Goal: Use online tool/utility: Use online tool/utility

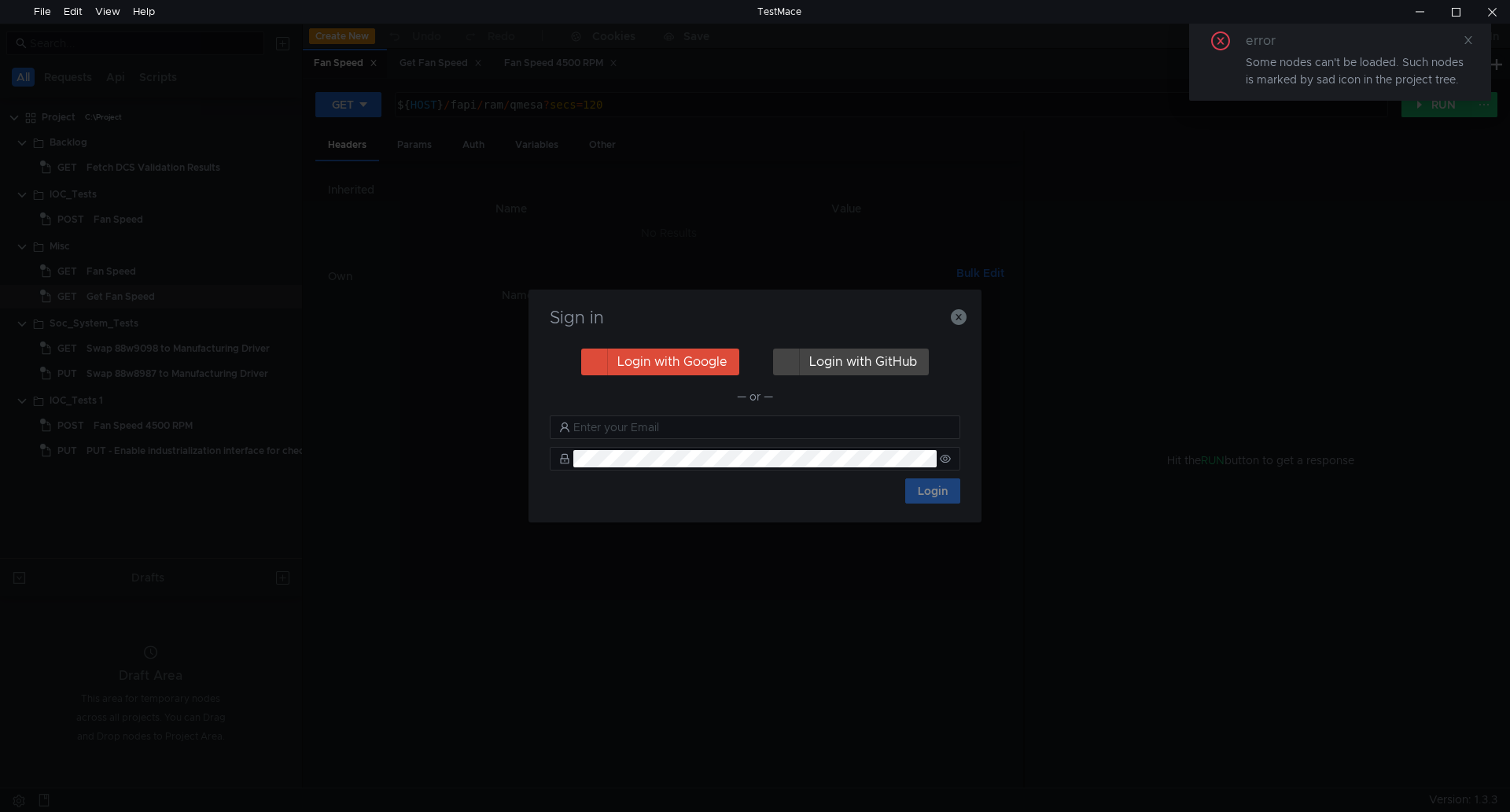
click at [946, 309] on h3 "Sign in" at bounding box center [755, 318] width 416 height 19
click at [961, 315] on icon "button" at bounding box center [958, 317] width 15 height 15
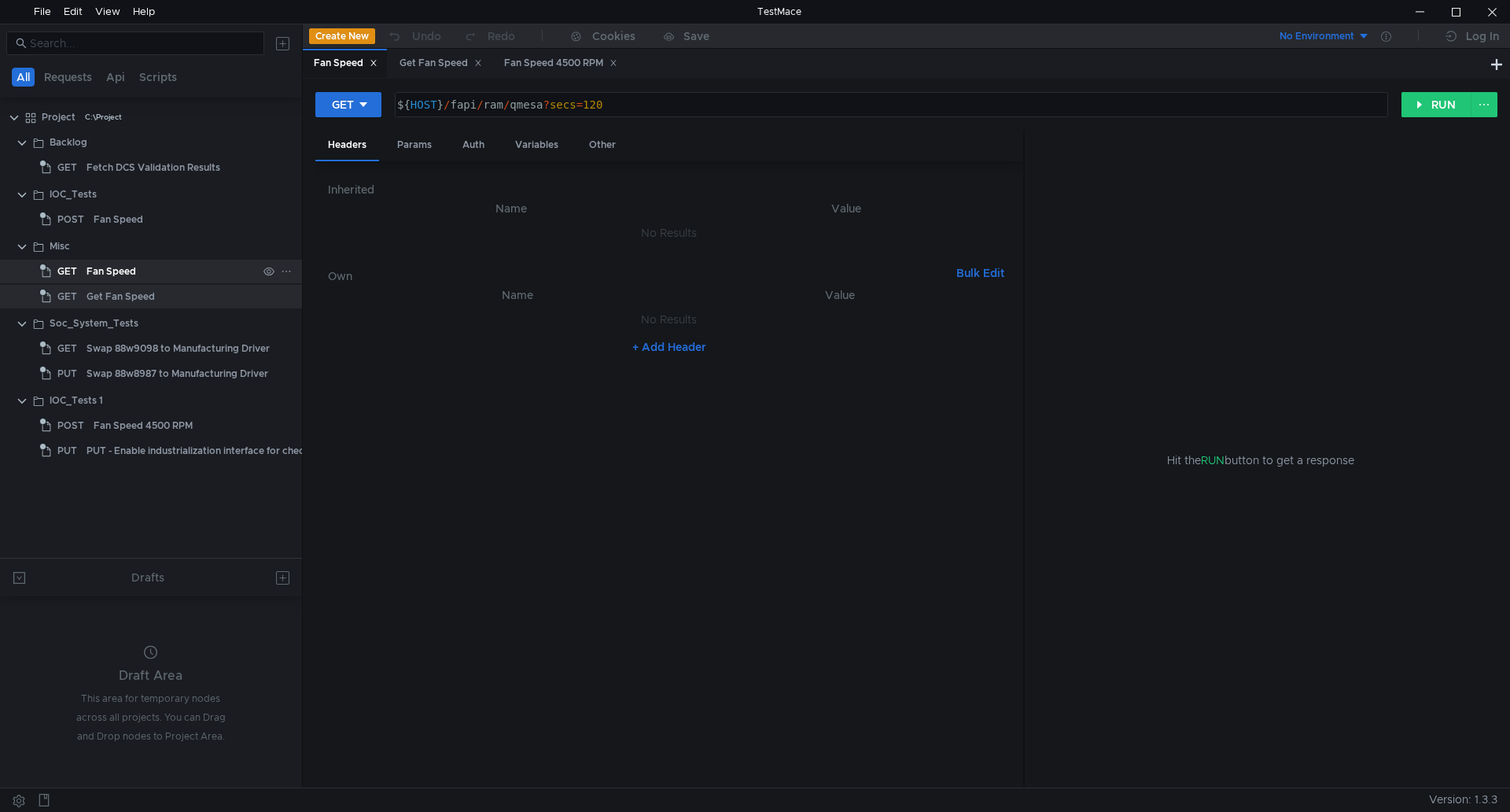
click at [138, 271] on div "Fan Speed" at bounding box center [171, 271] width 171 height 23
click at [178, 420] on div "Fan Speed 4500 RPM" at bounding box center [143, 425] width 99 height 23
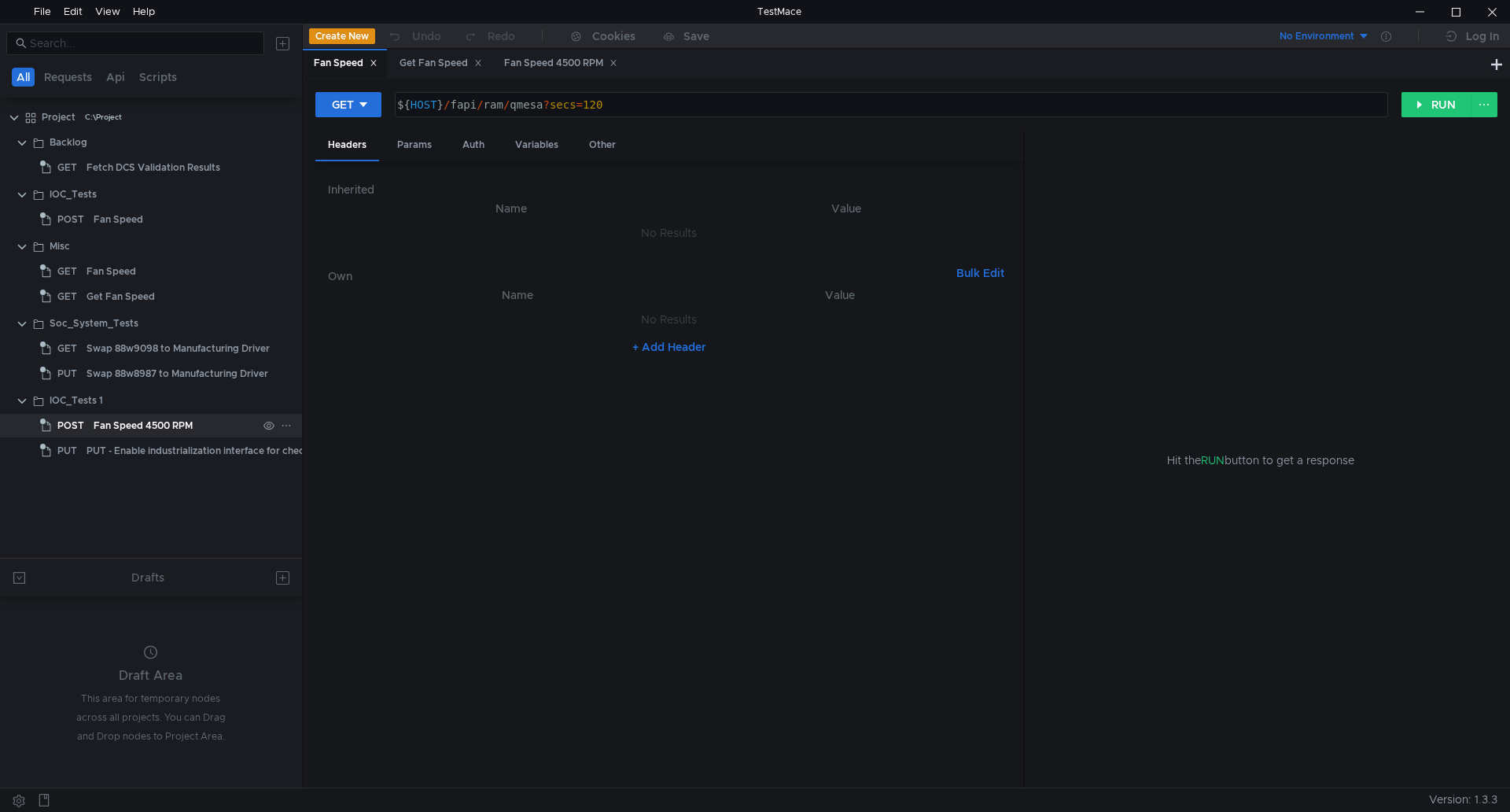
click at [178, 420] on div "Fan Speed 4500 RPM" at bounding box center [143, 425] width 99 height 23
click at [1443, 99] on button "RUN" at bounding box center [1437, 104] width 70 height 25
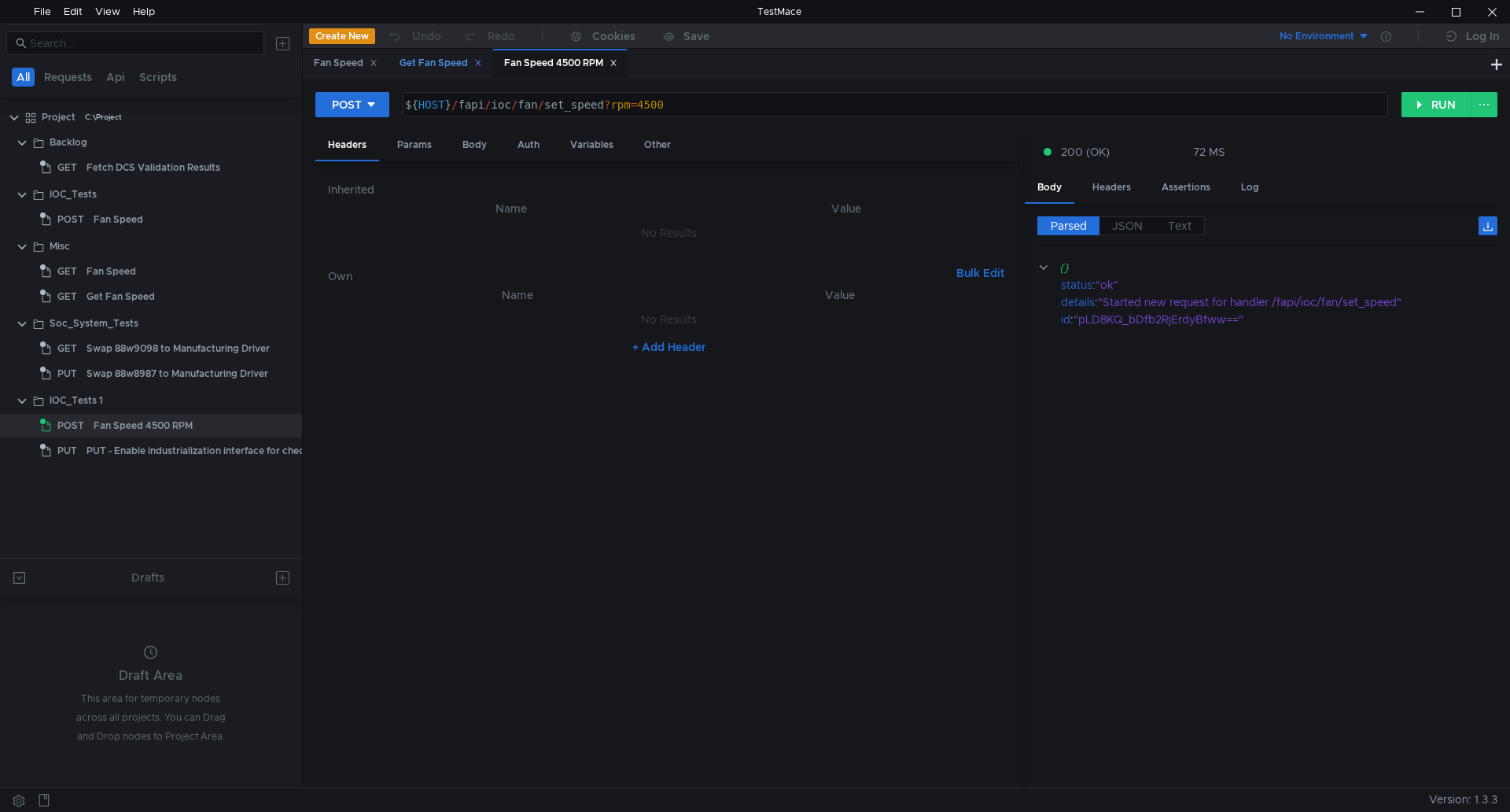
click at [451, 57] on div "Get Fan Speed" at bounding box center [440, 63] width 82 height 16
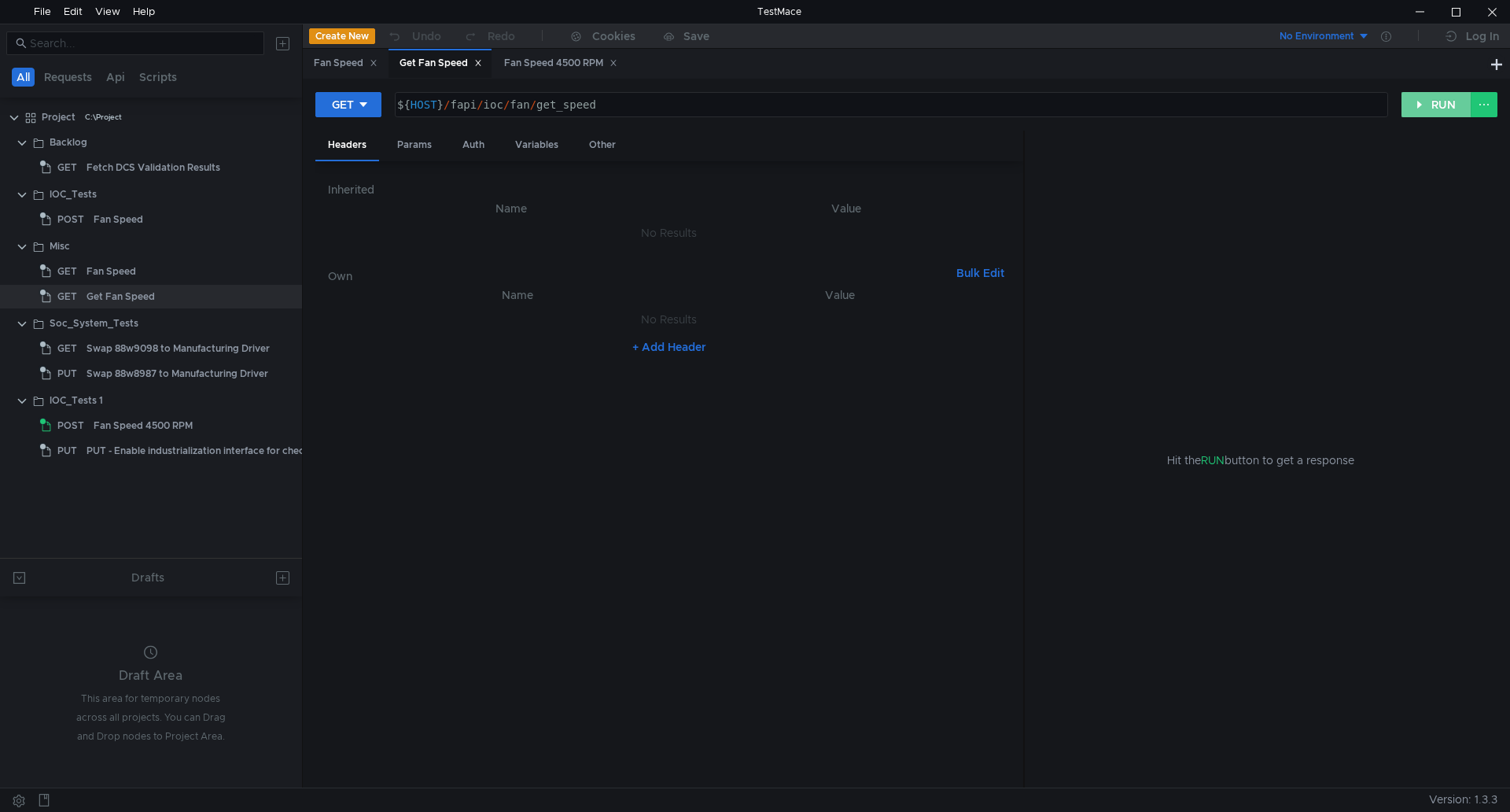
click at [1419, 103] on button "RUN" at bounding box center [1437, 104] width 70 height 25
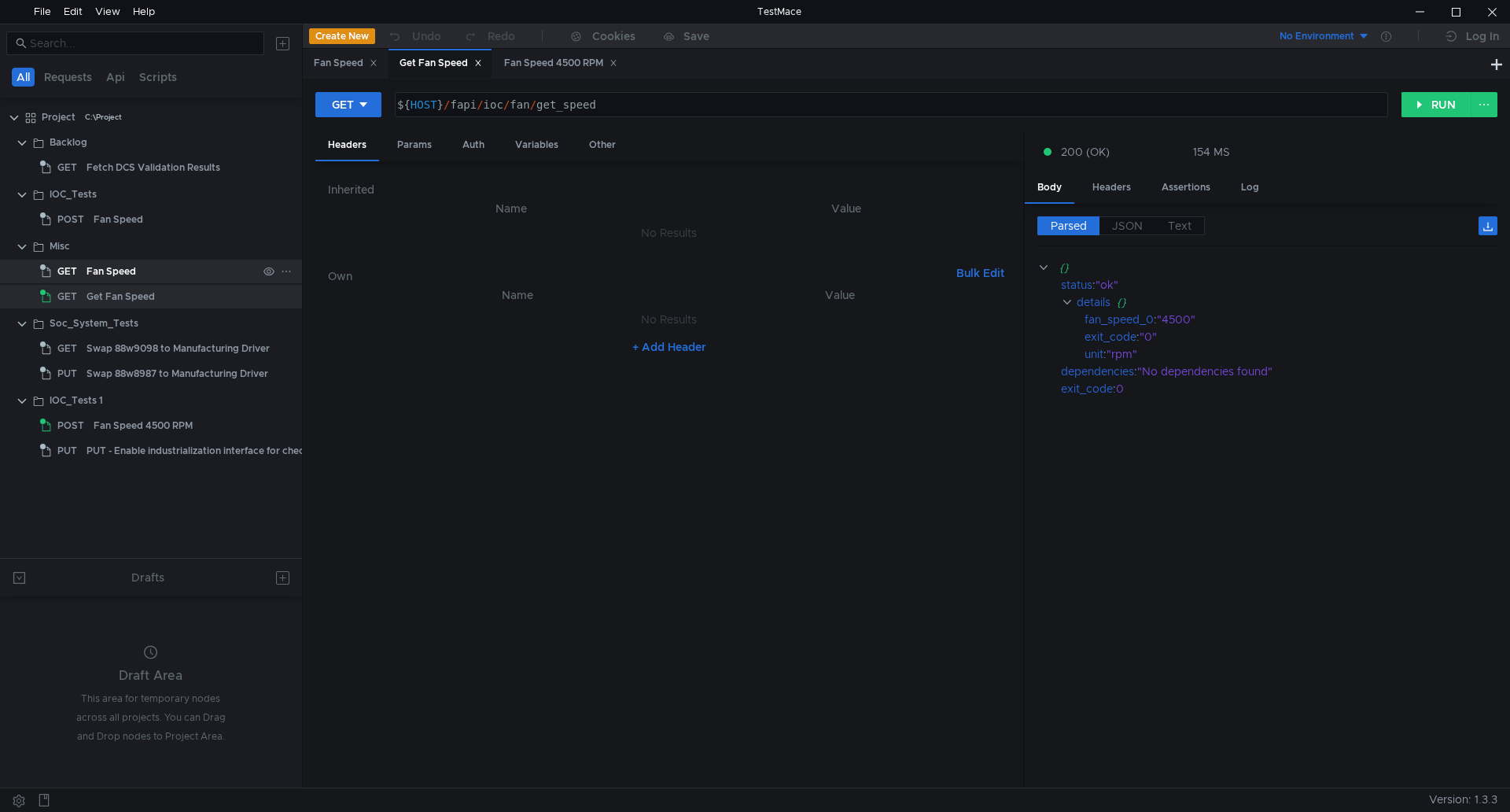
click at [112, 276] on div "Fan Speed" at bounding box center [110, 271] width 49 height 23
click at [315, 67] on div "Fan Speed" at bounding box center [346, 63] width 64 height 16
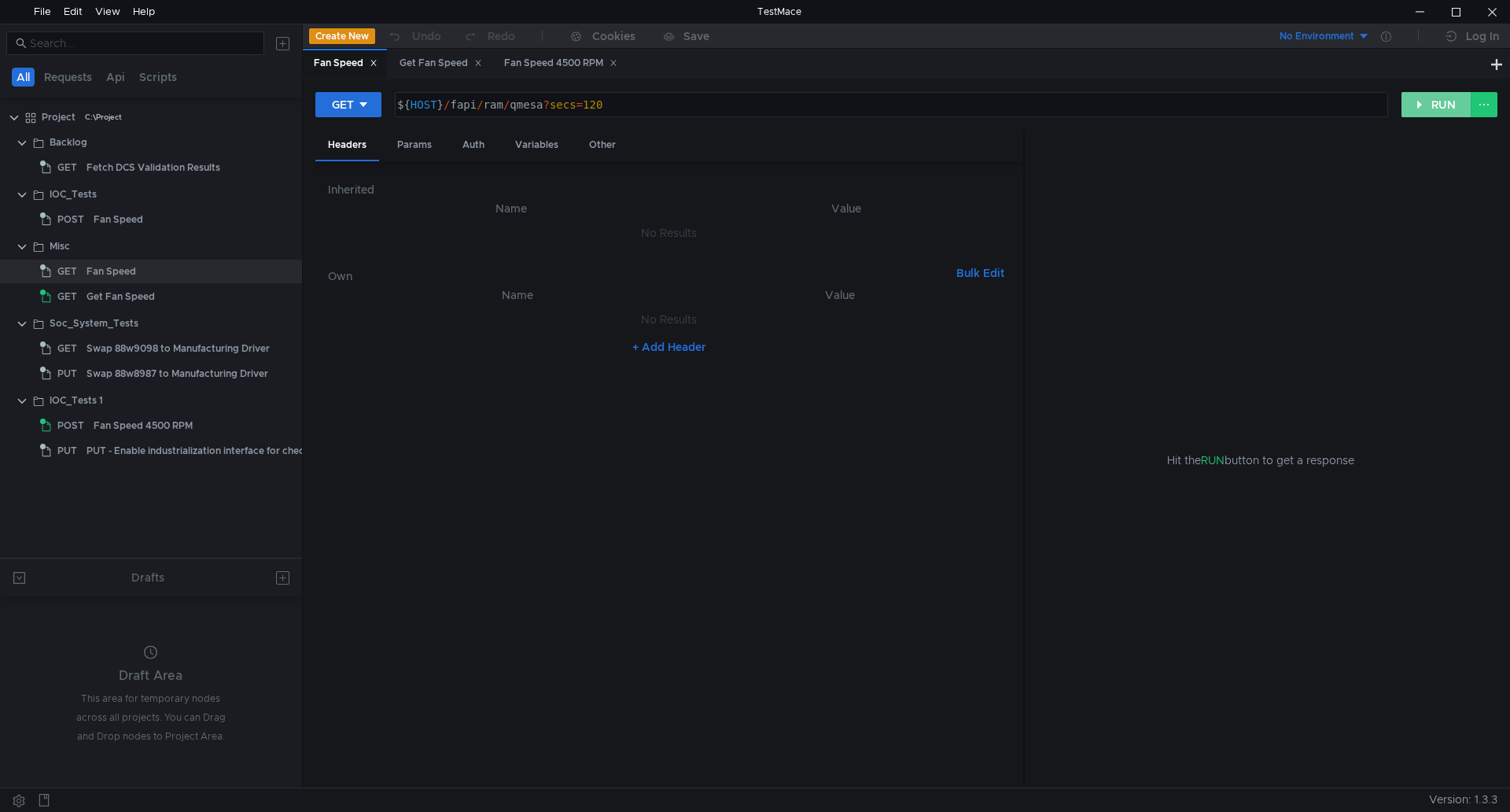
click at [1424, 101] on button "RUN" at bounding box center [1437, 104] width 70 height 25
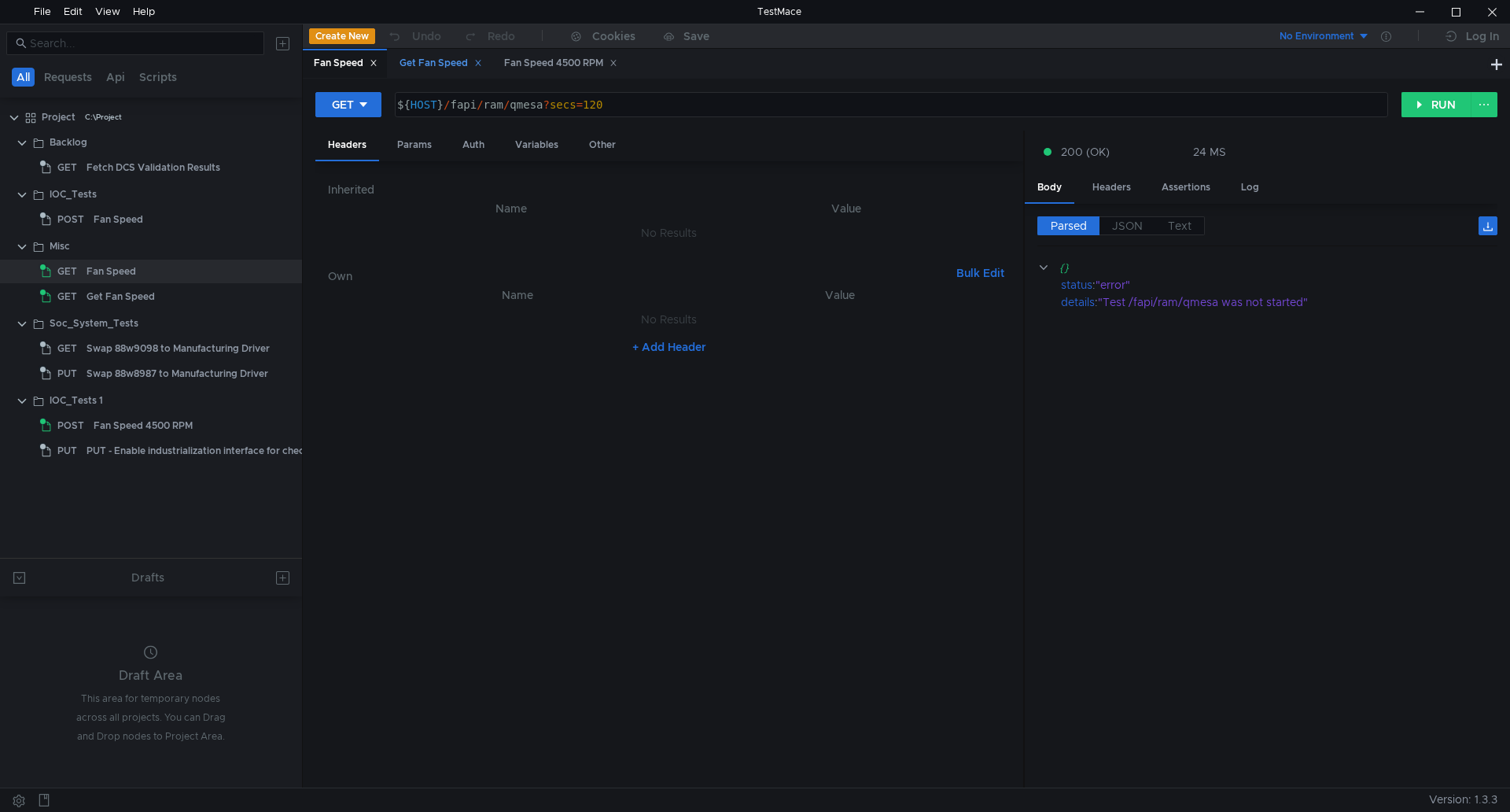
click at [423, 61] on div "Get Fan Speed" at bounding box center [440, 63] width 82 height 16
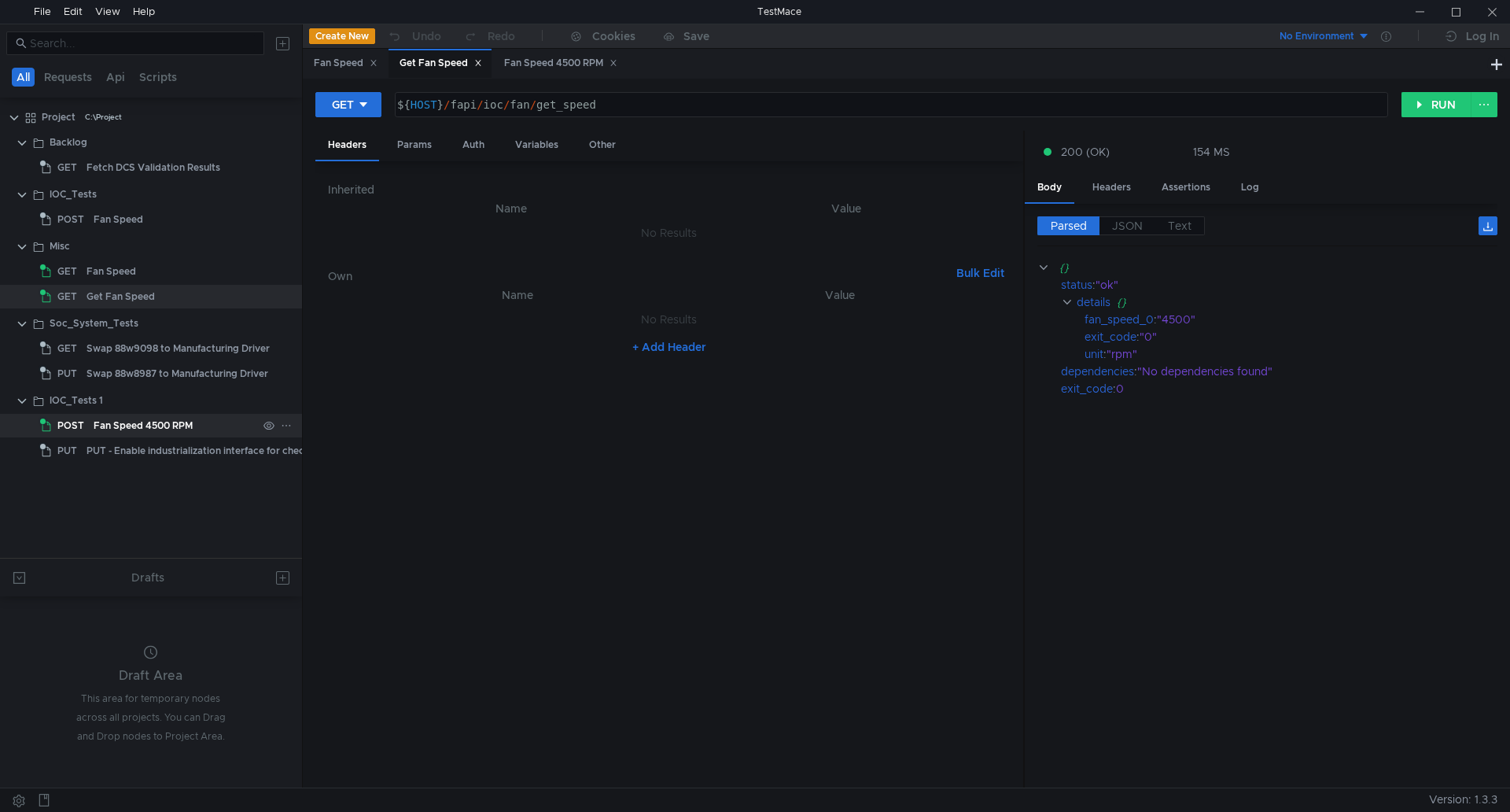
click at [218, 428] on div "Fan Speed 4500 RPM" at bounding box center [175, 425] width 163 height 23
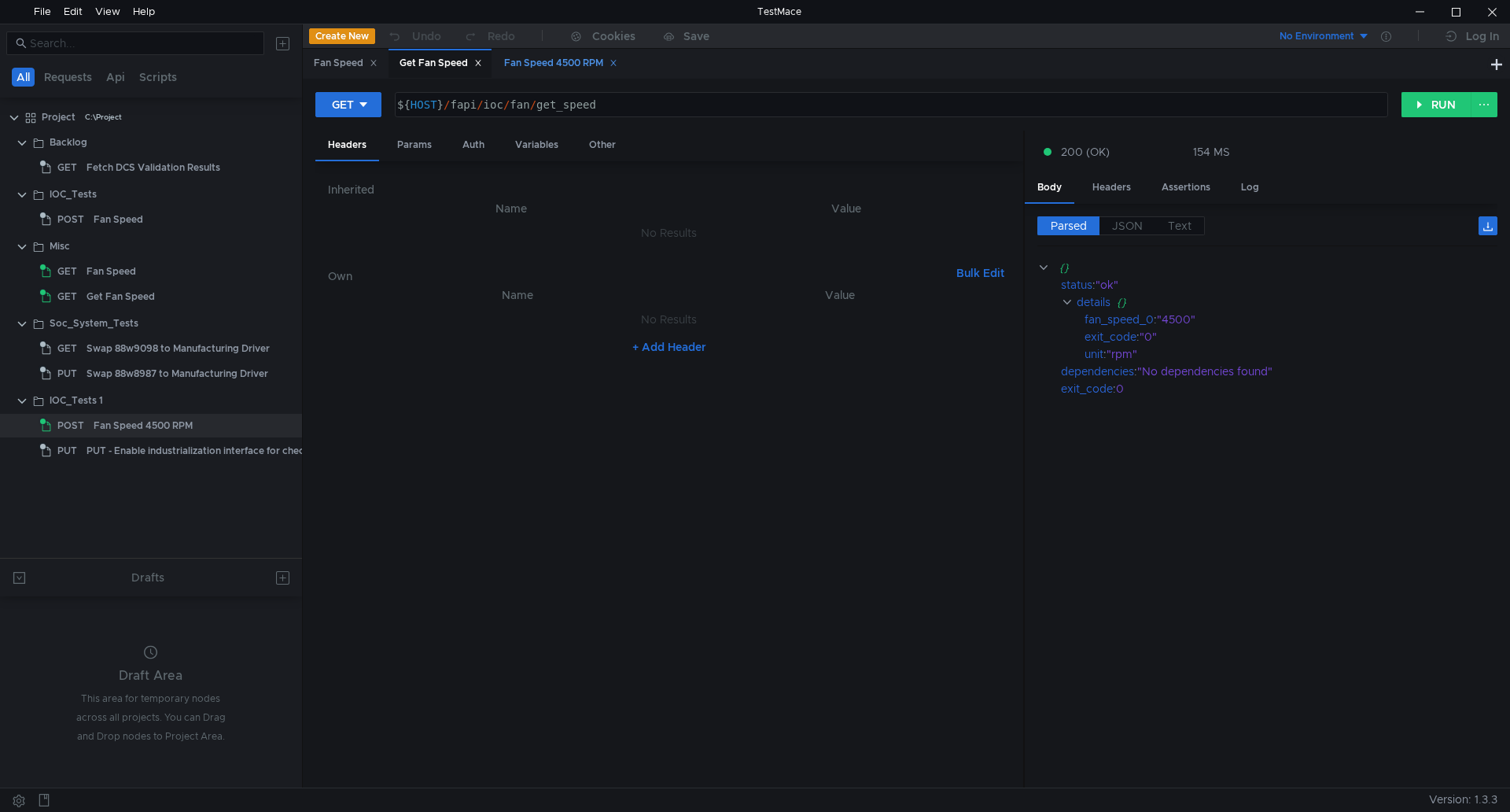
click at [580, 61] on div "Fan Speed 4500 RPM" at bounding box center [560, 63] width 113 height 16
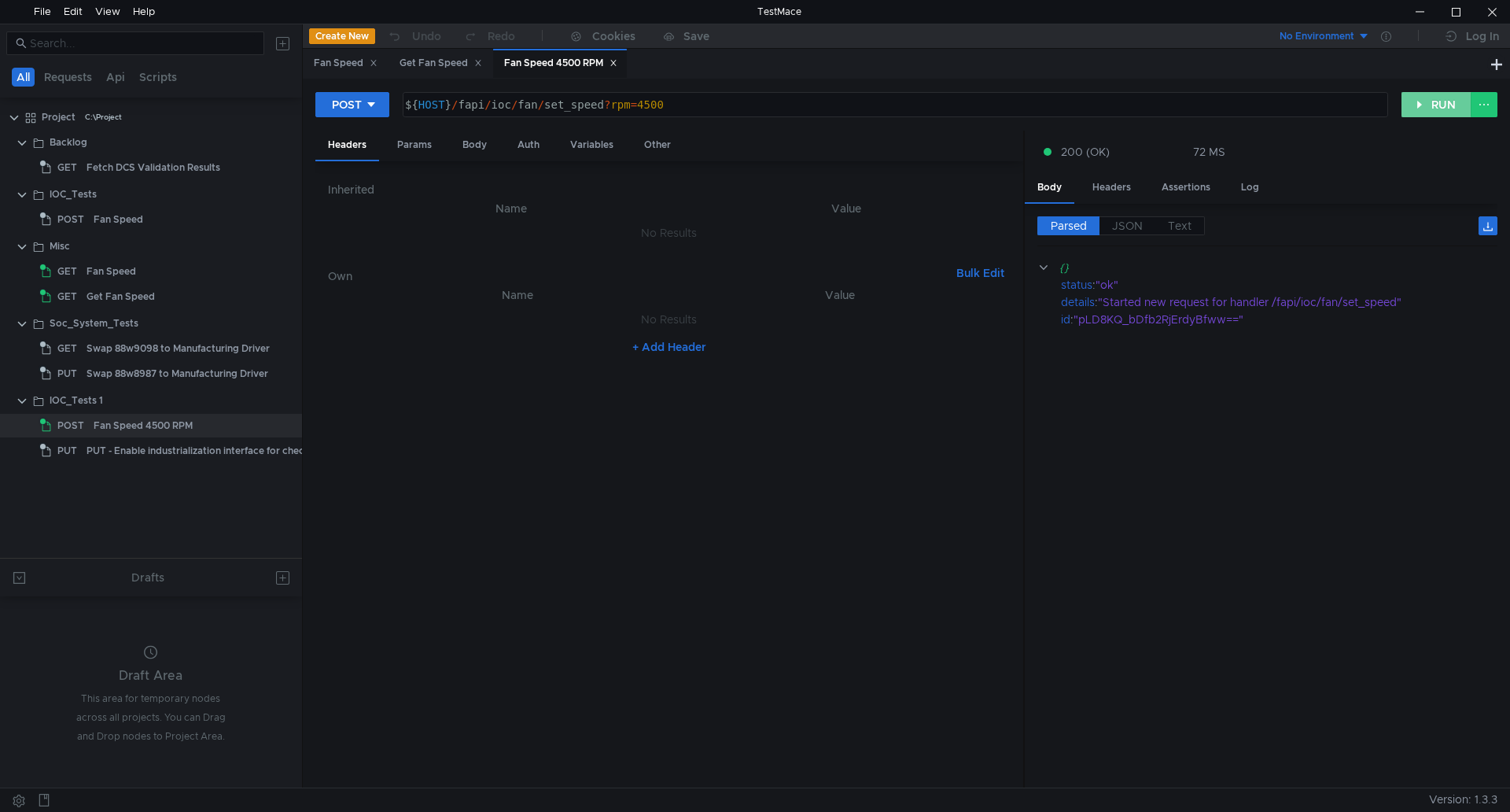
click at [1420, 94] on button "RUN" at bounding box center [1437, 104] width 70 height 25
click at [152, 293] on div "Get Fan Speed" at bounding box center [120, 296] width 69 height 23
click at [457, 62] on div "Get Fan Speed" at bounding box center [440, 63] width 82 height 16
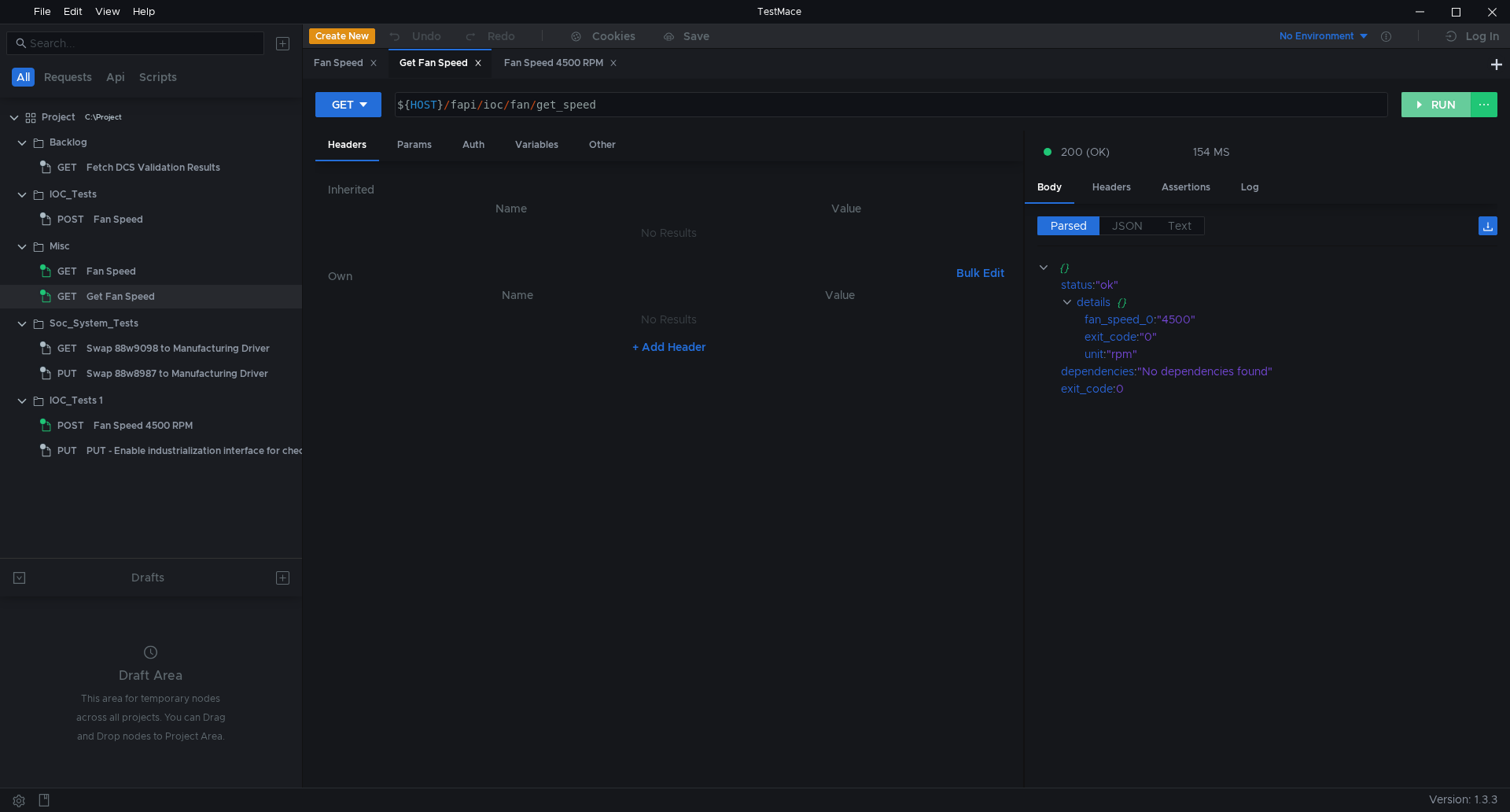
click at [1412, 98] on button "RUN" at bounding box center [1437, 104] width 70 height 25
drag, startPoint x: 1167, startPoint y: 321, endPoint x: 1216, endPoint y: 314, distance: 49.5
click at [1216, 314] on div ""4510"" at bounding box center [1319, 319] width 323 height 17
click at [1233, 315] on div ""4510"" at bounding box center [1319, 319] width 323 height 17
click at [1433, 5] on div at bounding box center [1419, 12] width 36 height 23
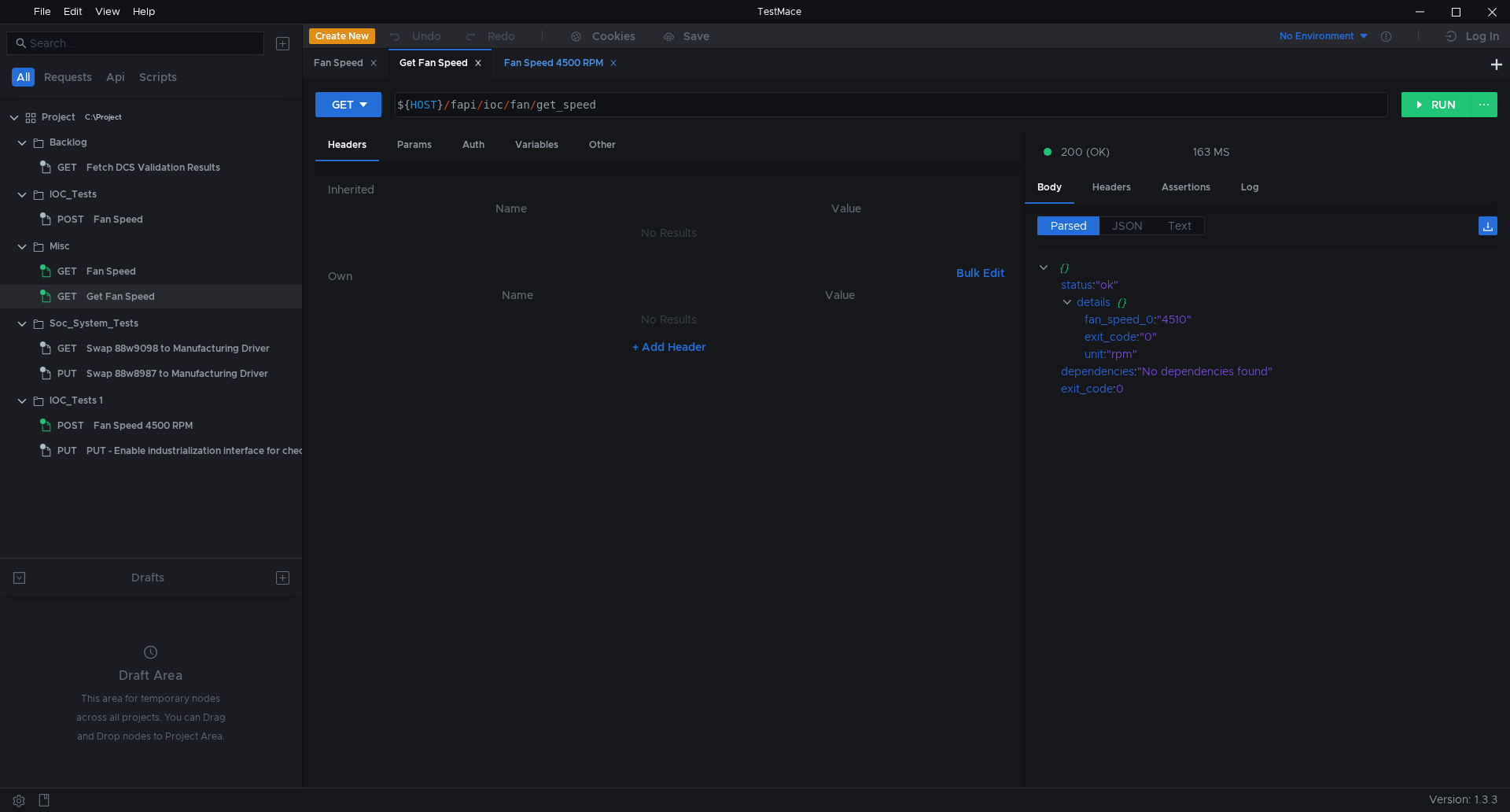
click at [521, 60] on div "Fan Speed 4500 RPM" at bounding box center [560, 63] width 113 height 16
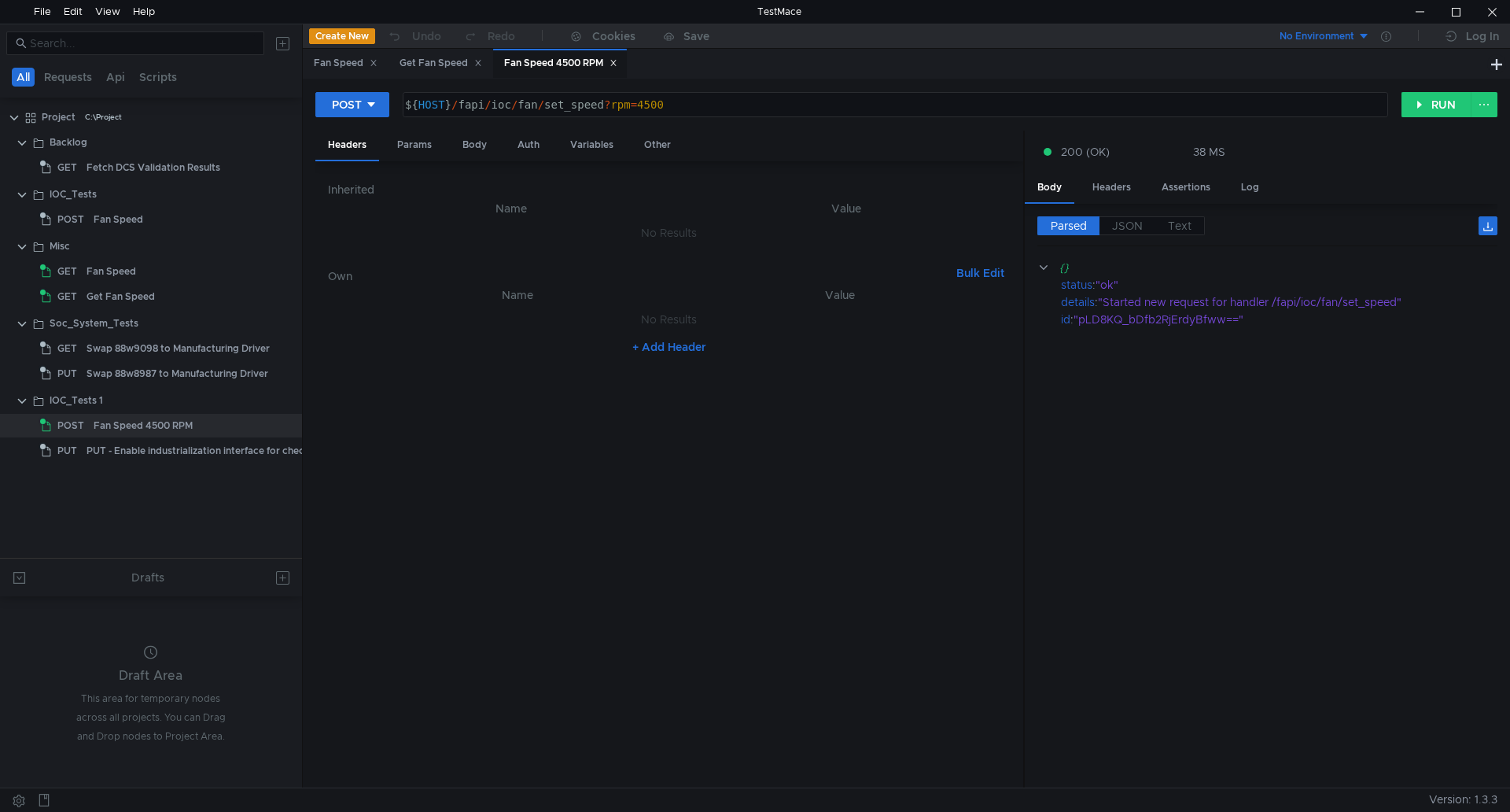
type textarea "${HOST}/fapi/ioc/fan/set_speed?rpm=4500"
drag, startPoint x: 681, startPoint y: 101, endPoint x: 397, endPoint y: 111, distance: 284.2
click at [397, 111] on div "POST ${HOST}/fapi/ioc/fan/set_speed?rpm=4500 ${ HOST } / fapi / ioc / fan / set…" at bounding box center [857, 104] width 1086 height 27
click at [147, 290] on div "Get Fan Speed" at bounding box center [120, 296] width 69 height 23
click at [456, 50] on div "Get Fan Speed" at bounding box center [440, 63] width 103 height 29
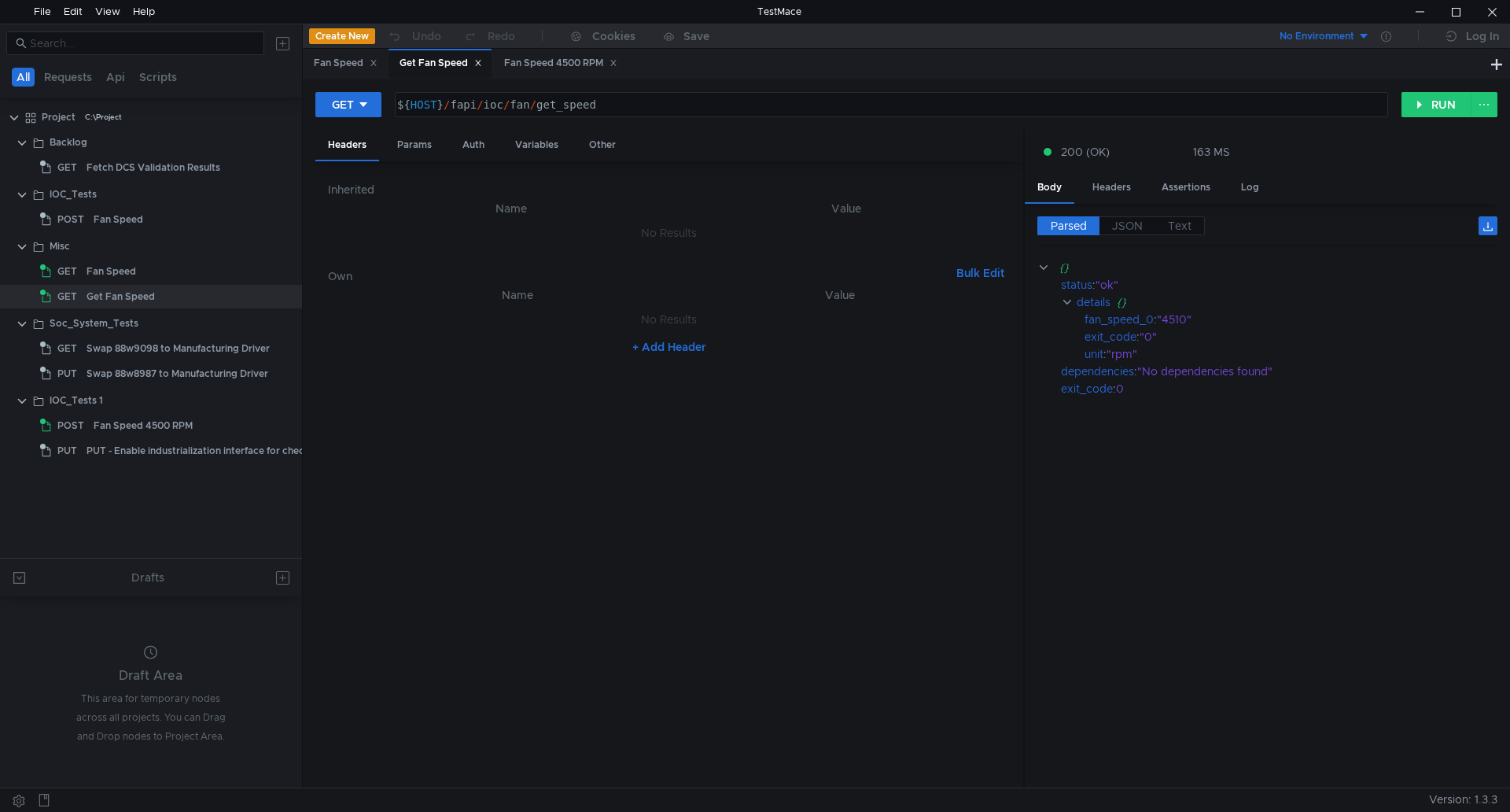
type textarea "${HOST}/fapi/ioc/fan/get_speed"
drag, startPoint x: 658, startPoint y: 108, endPoint x: 396, endPoint y: 107, distance: 262.0
click at [396, 107] on div "${ HOST } / fapi / ioc / fan / get_speed" at bounding box center [890, 117] width 992 height 38
click at [1413, 13] on div at bounding box center [1419, 12] width 36 height 23
drag, startPoint x: 1205, startPoint y: 321, endPoint x: 1086, endPoint y: 323, distance: 119.0
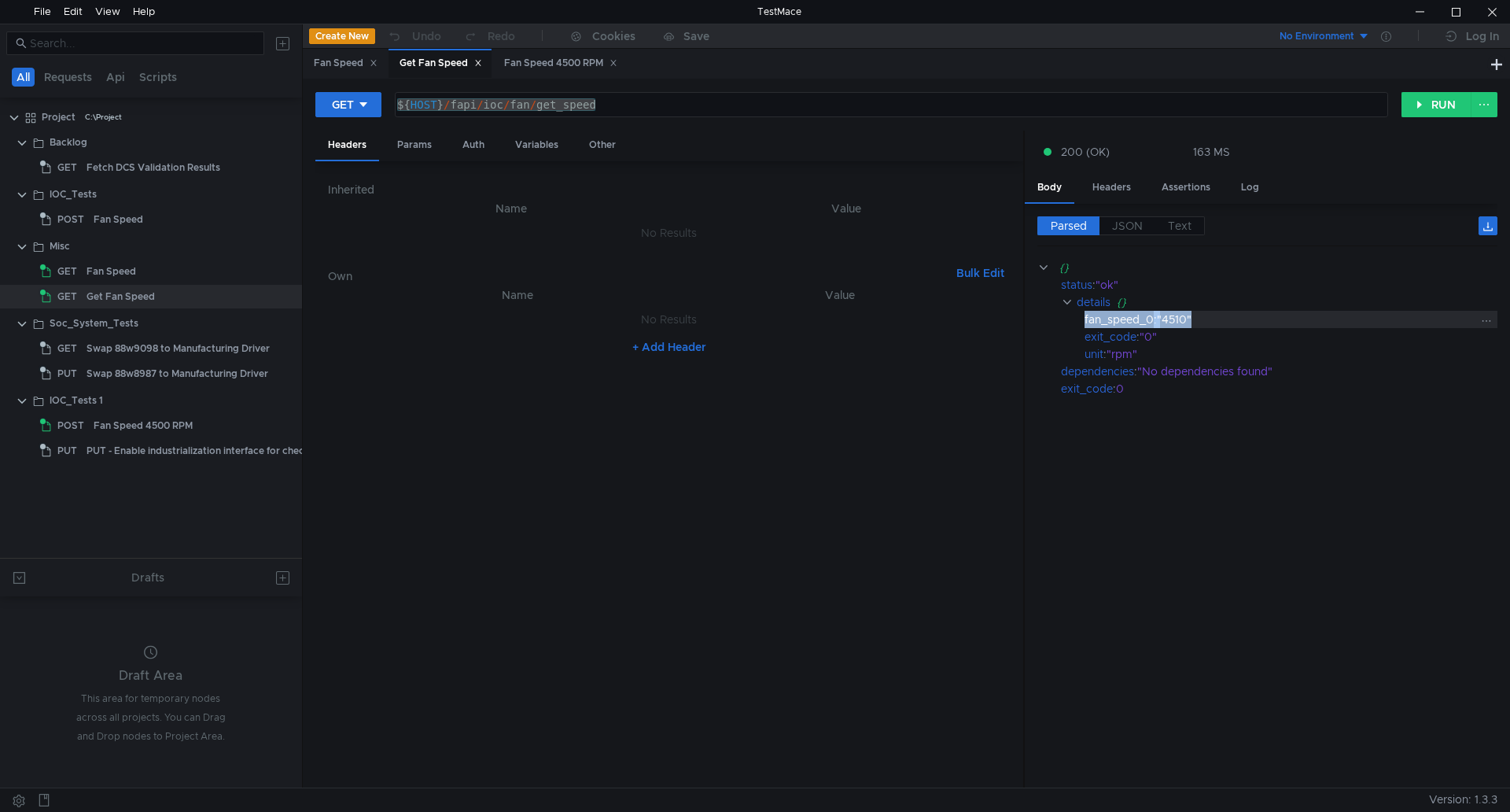
click at [1086, 323] on div "fan_speed_0 : "4510"" at bounding box center [1291, 319] width 413 height 17
copy div "fan_speed_0 : "4510""
click at [1428, 12] on div at bounding box center [1419, 12] width 36 height 23
